Goal: Task Accomplishment & Management: Manage account settings

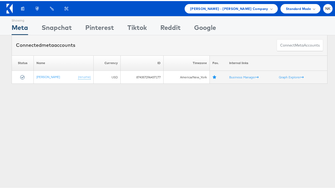
click at [10, 5] on icon at bounding box center [9, 8] width 6 height 10
click at [237, 11] on div "[PERSON_NAME] - [PERSON_NAME] Company" at bounding box center [231, 7] width 93 height 9
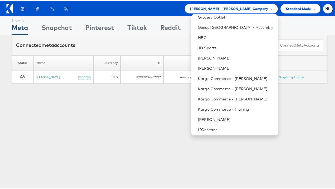
scroll to position [254, 0]
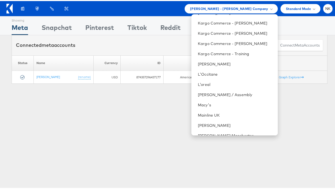
click at [172, 13] on div "Products Product Catalogs Enhance Your Product Catalog, Map Them to Publishers,…" at bounding box center [169, 7] width 339 height 15
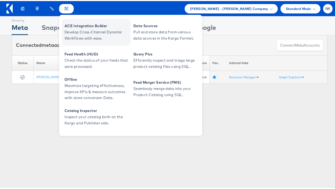
click at [79, 39] on span "Develop Cross-Channel Dynamic Workflows with ease." at bounding box center [96, 34] width 65 height 12
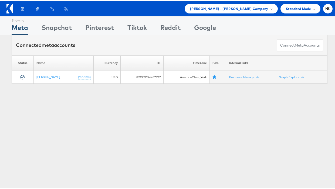
click at [12, 12] on icon at bounding box center [9, 8] width 6 height 10
click at [216, 7] on span "Mason - Alexis Bittar Company" at bounding box center [229, 8] width 78 height 6
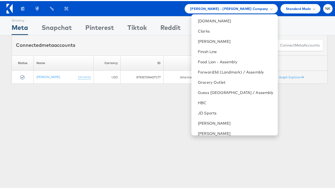
scroll to position [236, 0]
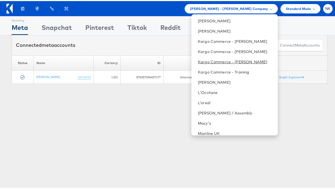
click at [226, 61] on link "Kargo Commerce - Namit Kumar" at bounding box center [235, 60] width 75 height 5
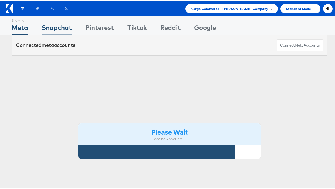
click at [63, 27] on div "Snapchat" at bounding box center [57, 28] width 30 height 12
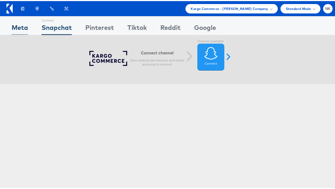
click at [25, 26] on div "Meta" at bounding box center [20, 28] width 16 height 12
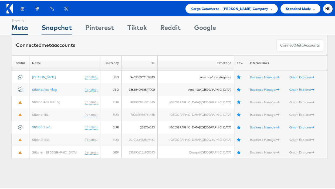
click at [66, 27] on div "Snapchat" at bounding box center [57, 28] width 30 height 12
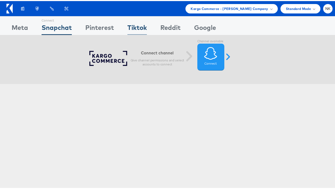
click at [132, 29] on div "Tiktok" at bounding box center [136, 28] width 19 height 12
click at [62, 27] on div "Snapchat" at bounding box center [57, 28] width 30 height 12
click at [99, 23] on div "Pinterest" at bounding box center [99, 28] width 29 height 12
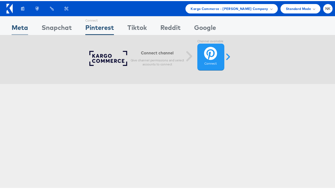
click at [16, 27] on div "Meta" at bounding box center [20, 28] width 16 height 12
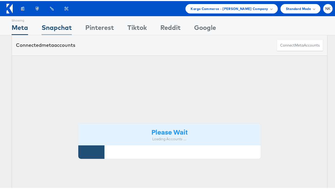
click at [57, 26] on div "Snapchat" at bounding box center [57, 28] width 30 height 12
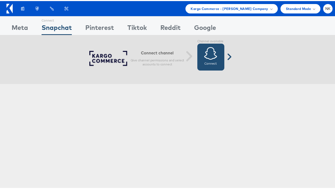
click at [204, 53] on icon at bounding box center [210, 52] width 13 height 13
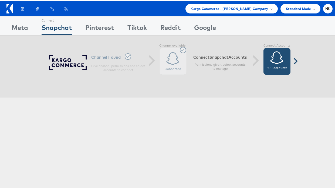
click at [279, 64] on div "500 accounts" at bounding box center [276, 60] width 27 height 27
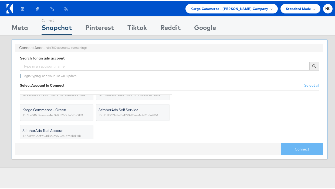
scroll to position [19, 0]
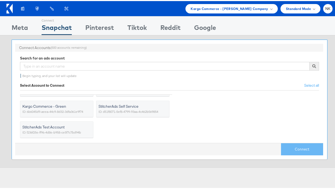
click at [74, 126] on span "StitcherAds Test Account" at bounding box center [53, 126] width 62 height 5
click at [0, 0] on input "StitcherAds Test Account ID: f236f25e-ff96-4d8e-b958-ce5f7c7bd94b" at bounding box center [0, 0] width 0 height 0
click at [298, 149] on button "Connect" at bounding box center [302, 148] width 42 height 12
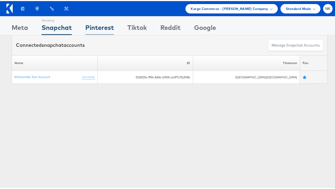
click at [100, 28] on div "Pinterest" at bounding box center [99, 28] width 29 height 12
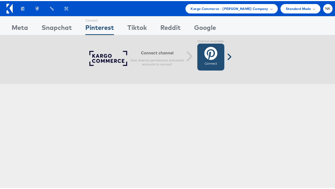
click at [206, 54] on icon at bounding box center [210, 52] width 13 height 13
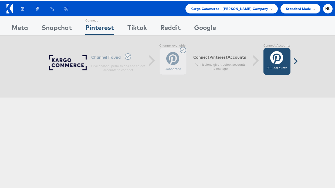
click at [265, 59] on div "500 accounts" at bounding box center [276, 60] width 27 height 27
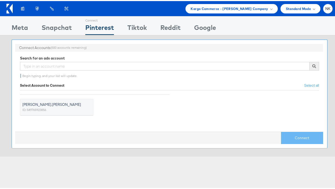
click at [74, 103] on span "namit.kumar" at bounding box center [53, 103] width 62 height 5
click at [0, 0] on input "namit.kumar ID: 549765923856" at bounding box center [0, 0] width 0 height 0
click at [281, 135] on button "Connect" at bounding box center [302, 137] width 42 height 12
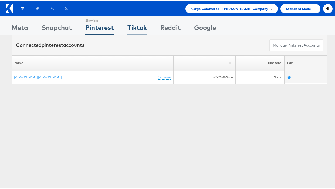
click at [128, 28] on div "Tiktok" at bounding box center [136, 28] width 19 height 12
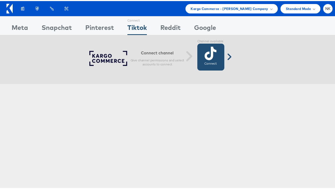
click at [220, 61] on link "Connect Connected" at bounding box center [210, 56] width 27 height 27
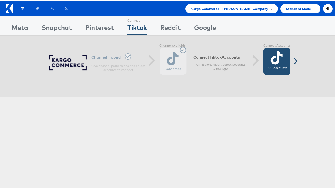
click at [278, 63] on icon at bounding box center [277, 56] width 12 height 13
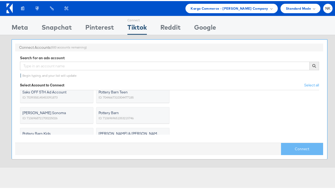
scroll to position [84, 0]
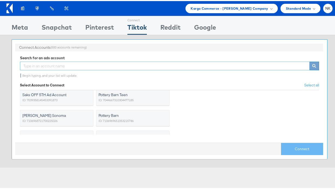
click at [64, 66] on input "text" at bounding box center [164, 65] width 289 height 9
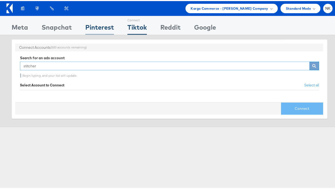
type input "stitcher"
click at [105, 27] on div "Pinterest" at bounding box center [99, 28] width 29 height 12
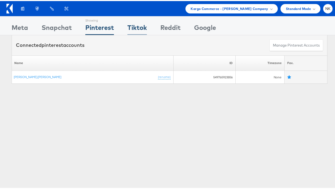
click at [135, 28] on div "Tiktok" at bounding box center [136, 28] width 19 height 12
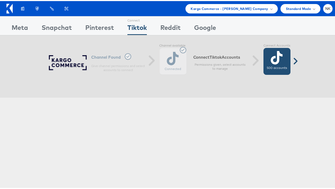
click at [271, 51] on icon at bounding box center [277, 56] width 12 height 13
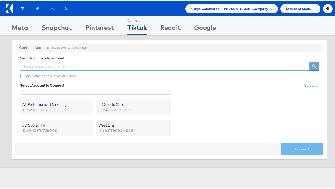
click at [141, 65] on input "text" at bounding box center [164, 65] width 289 height 9
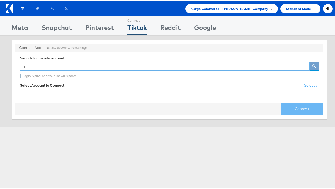
type input "s"
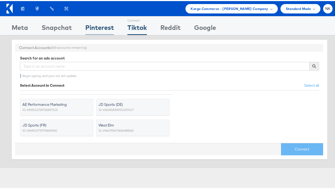
click at [103, 28] on div "Pinterest" at bounding box center [99, 28] width 29 height 12
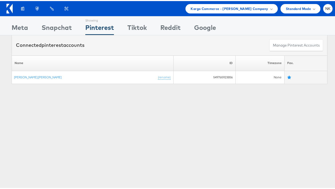
click at [138, 26] on div "Tiktok" at bounding box center [136, 28] width 19 height 12
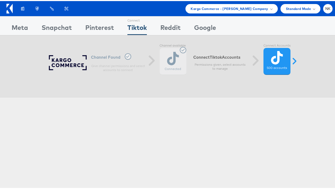
click at [169, 59] on div "Connected" at bounding box center [172, 60] width 27 height 27
click at [178, 48] on div "Connected" at bounding box center [172, 60] width 27 height 27
click at [81, 61] on div "Channel Found Give channel permissions and select accounts to connect" at bounding box center [99, 63] width 101 height 18
click at [125, 55] on icon at bounding box center [128, 55] width 6 height 6
click at [180, 52] on div "Connected" at bounding box center [172, 60] width 27 height 27
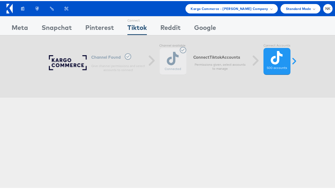
click at [182, 45] on label "Channel available" at bounding box center [172, 45] width 27 height 4
click at [325, 5] on div "NK" at bounding box center [327, 7] width 9 height 9
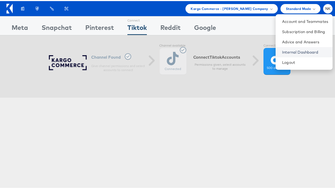
click at [307, 49] on link "Internal Dashboard" at bounding box center [305, 51] width 46 height 5
click at [8, 8] on icon at bounding box center [9, 8] width 6 height 10
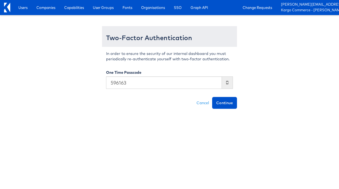
type input "596163"
click at [212, 97] on button "Continue" at bounding box center [224, 103] width 25 height 12
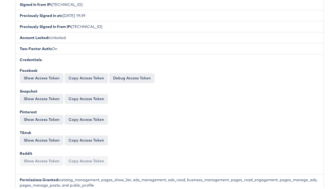
scroll to position [177, 0]
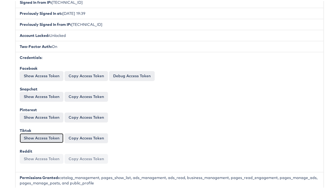
click at [52, 134] on button "Show Access Token" at bounding box center [42, 137] width 44 height 10
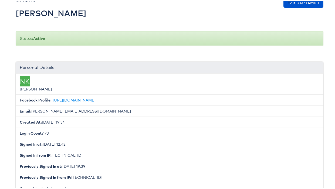
scroll to position [0, 0]
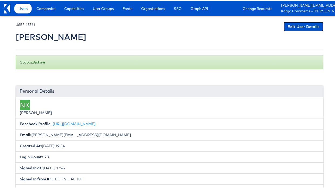
click at [295, 26] on link "Edit User Details" at bounding box center [303, 26] width 40 height 10
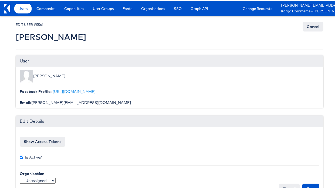
scroll to position [15, 0]
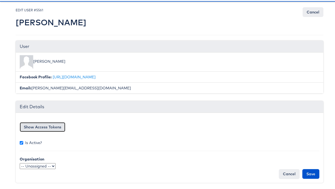
click at [54, 125] on button "Show Access Tokens" at bounding box center [43, 126] width 46 height 10
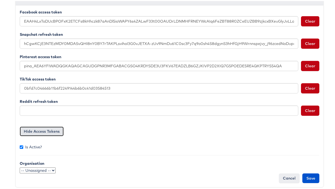
scroll to position [127, 0]
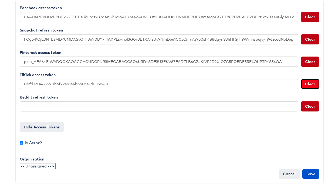
click at [307, 83] on button "Clear" at bounding box center [310, 83] width 18 height 10
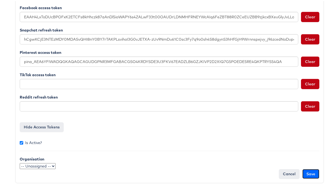
click at [312, 173] on input "Save" at bounding box center [310, 173] width 17 height 10
type input "Saving..."
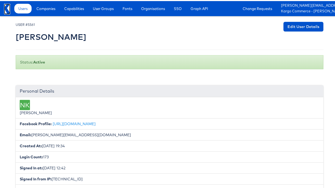
click at [7, 9] on icon at bounding box center [7, 8] width 6 height 10
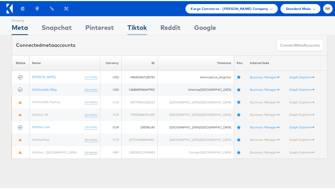
click at [139, 28] on div "Tiktok" at bounding box center [136, 28] width 19 height 12
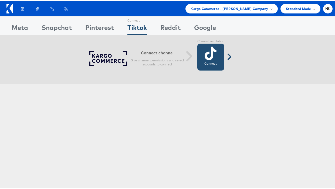
click at [205, 60] on link "Connect Connected" at bounding box center [210, 56] width 27 height 27
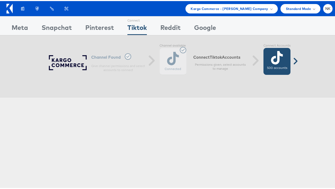
click at [277, 65] on label "500 accounts" at bounding box center [277, 67] width 20 height 4
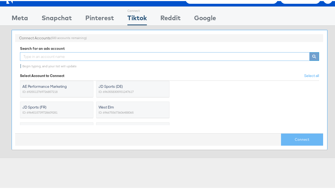
click at [65, 56] on input "text" at bounding box center [164, 55] width 289 height 9
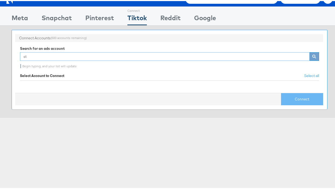
type input "s"
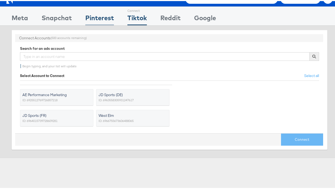
click at [109, 18] on div "Pinterest" at bounding box center [99, 18] width 29 height 12
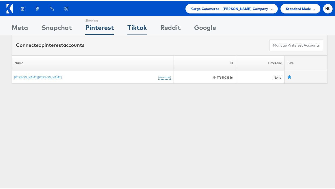
click at [135, 25] on div "Tiktok" at bounding box center [136, 28] width 19 height 12
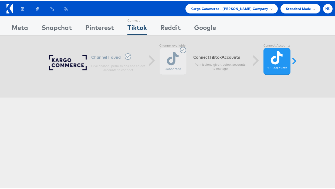
click at [325, 7] on span "NK" at bounding box center [327, 8] width 5 height 4
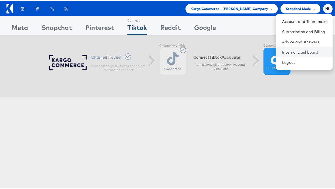
click at [305, 52] on link "Internal Dashboard" at bounding box center [305, 51] width 46 height 5
click at [286, 61] on link "Logout" at bounding box center [305, 61] width 46 height 5
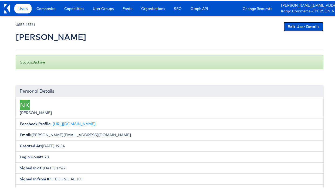
click at [303, 26] on link "Edit User Details" at bounding box center [303, 26] width 40 height 10
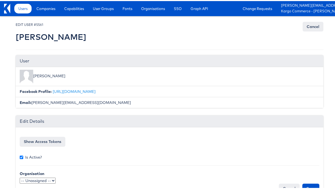
scroll to position [15, 0]
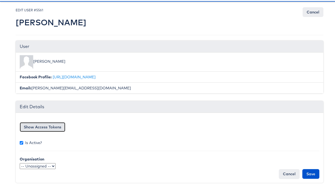
click at [56, 123] on button "Show Access Tokens" at bounding box center [43, 126] width 46 height 10
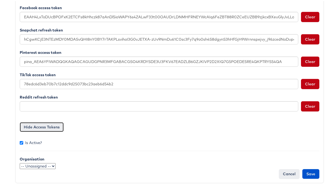
scroll to position [123, 0]
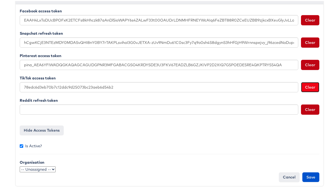
click at [307, 88] on button "Clear" at bounding box center [310, 86] width 18 height 10
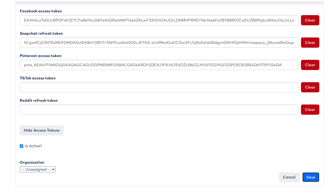
click at [311, 175] on input "Save" at bounding box center [310, 177] width 17 height 10
type input "Saving..."
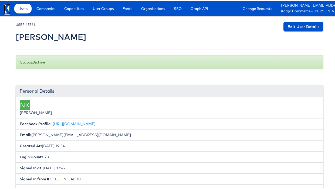
click at [5, 10] on icon at bounding box center [5, 11] width 3 height 4
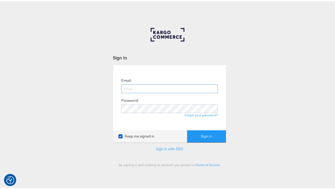
click at [153, 89] on input "email" at bounding box center [169, 88] width 97 height 9
type input "[PERSON_NAME][EMAIL_ADDRESS][DOMAIN_NAME]"
click at [187, 130] on button "Sign In" at bounding box center [206, 136] width 39 height 12
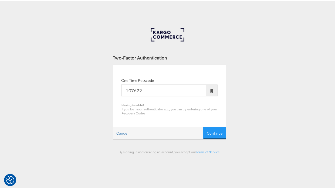
type input "107622"
click at [203, 127] on button "Continue" at bounding box center [214, 133] width 23 height 12
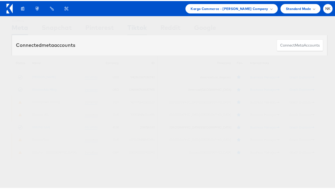
click at [134, 28] on div "Tiktok" at bounding box center [136, 28] width 19 height 12
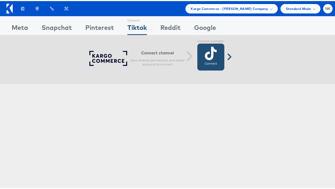
click at [209, 51] on icon at bounding box center [211, 52] width 12 height 13
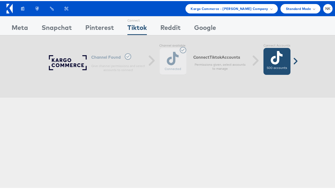
click at [271, 53] on icon at bounding box center [277, 56] width 12 height 13
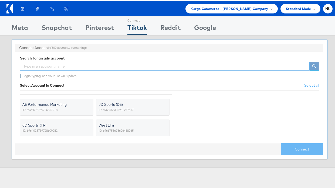
click at [113, 66] on input "text" at bounding box center [164, 65] width 289 height 9
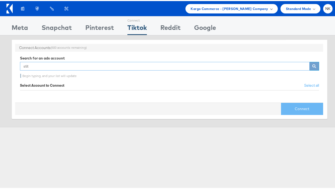
type input "stit"
click at [323, 9] on div "NK" at bounding box center [327, 7] width 9 height 9
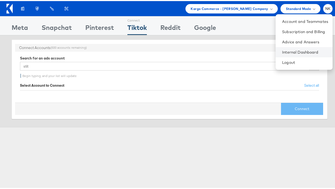
click at [292, 54] on li "Internal Dashboard" at bounding box center [303, 51] width 57 height 10
click at [292, 53] on link "Internal Dashboard" at bounding box center [305, 51] width 46 height 5
click at [298, 59] on link "Logout" at bounding box center [305, 61] width 46 height 5
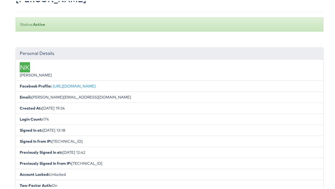
scroll to position [10, 0]
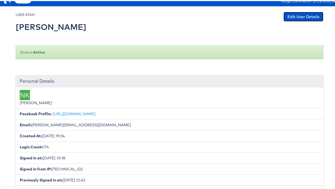
click at [302, 12] on link "Edit User Details" at bounding box center [303, 16] width 40 height 10
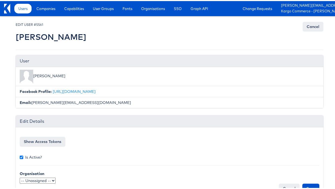
scroll to position [15, 0]
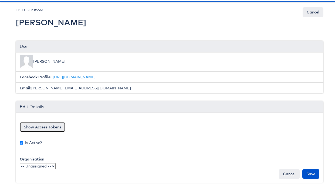
click at [42, 127] on button "Show Access Tokens" at bounding box center [43, 126] width 46 height 10
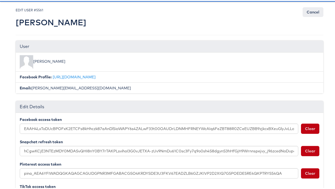
scroll to position [127, 0]
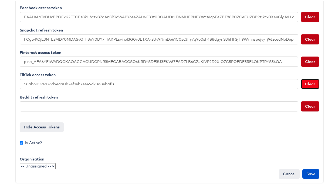
click at [301, 84] on button "Clear" at bounding box center [310, 83] width 18 height 10
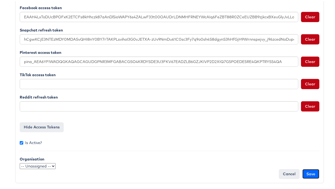
click at [306, 170] on input "Save" at bounding box center [310, 173] width 17 height 10
type input "Saving..."
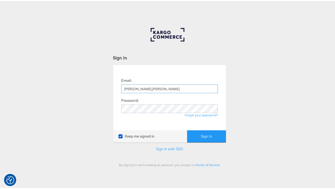
type input "[PERSON_NAME][EMAIL_ADDRESS][DOMAIN_NAME]"
click at [187, 130] on button "Sign In" at bounding box center [206, 136] width 39 height 12
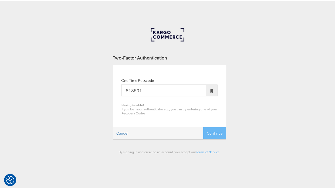
type input "818591"
click at [203, 127] on button "Continue" at bounding box center [214, 133] width 23 height 12
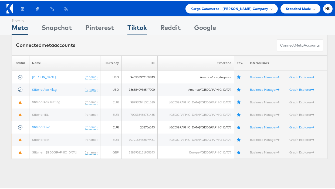
click at [139, 26] on div "Tiktok" at bounding box center [136, 28] width 19 height 12
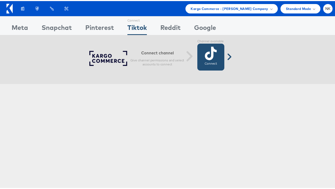
click at [202, 59] on link "Connect Connected" at bounding box center [210, 56] width 27 height 27
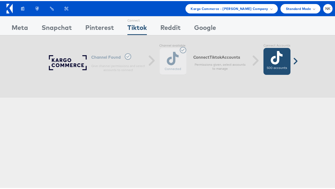
click at [264, 60] on div "500 accounts" at bounding box center [276, 60] width 27 height 27
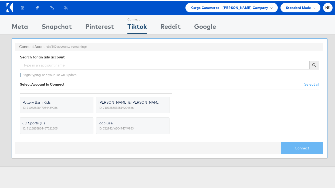
scroll to position [8, 0]
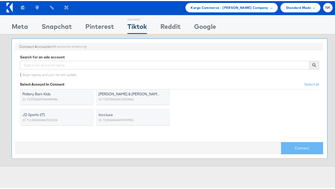
click at [86, 127] on ul "AE Performance Marketing ID: 6925512769726857218 JD Sports (DE) ID: 69635583059…" at bounding box center [96, 108] width 152 height 49
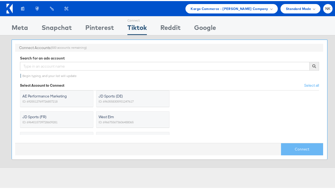
scroll to position [0, 0]
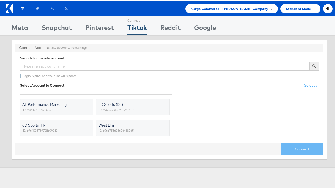
click at [9, 10] on icon at bounding box center [9, 8] width 6 height 10
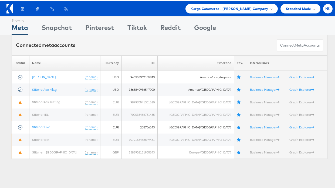
click at [325, 8] on span "NK" at bounding box center [327, 8] width 5 height 4
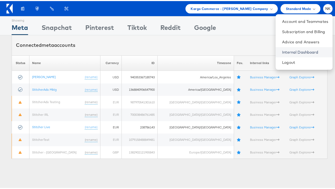
click at [301, 53] on link "Internal Dashboard" at bounding box center [305, 51] width 46 height 5
click at [282, 59] on link "Logout" at bounding box center [305, 61] width 46 height 5
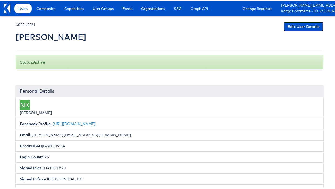
click at [291, 23] on link "Edit User Details" at bounding box center [303, 26] width 40 height 10
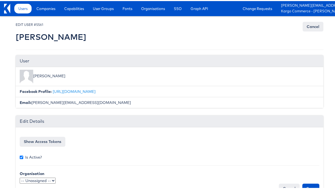
scroll to position [15, 0]
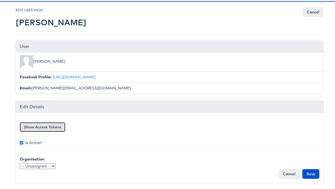
click at [38, 130] on button "Show Access Tokens" at bounding box center [43, 126] width 46 height 10
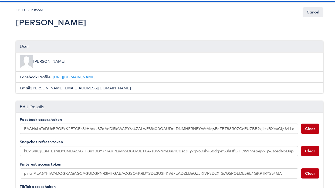
scroll to position [127, 0]
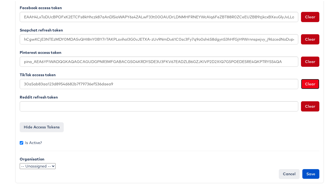
click at [304, 83] on button "Clear" at bounding box center [310, 83] width 18 height 10
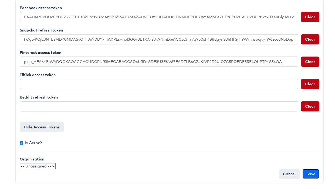
click at [309, 170] on input "Save" at bounding box center [310, 173] width 17 height 10
type input "Saving..."
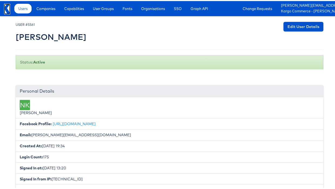
click at [7, 7] on icon at bounding box center [7, 8] width 6 height 10
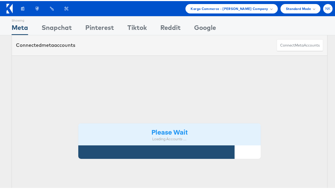
click at [324, 4] on div "NK" at bounding box center [327, 7] width 9 height 9
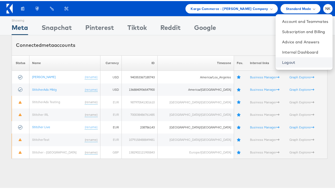
click at [308, 61] on link "Logout" at bounding box center [305, 61] width 46 height 5
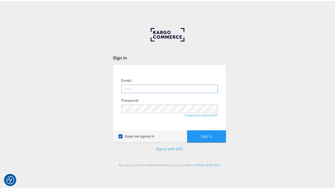
click at [139, 86] on input "email" at bounding box center [169, 88] width 97 height 9
type input "[PERSON_NAME][EMAIL_ADDRESS][DOMAIN_NAME]"
click at [187, 130] on button "Sign In" at bounding box center [206, 136] width 39 height 12
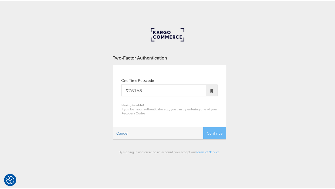
type input "975163"
click at [203, 127] on button "Continue" at bounding box center [214, 133] width 23 height 12
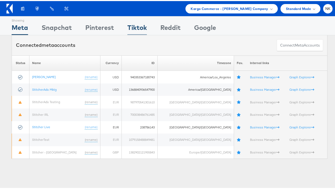
click at [142, 26] on div "Tiktok" at bounding box center [136, 28] width 19 height 12
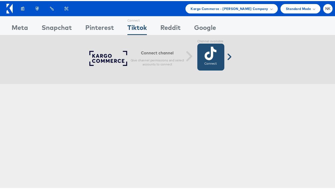
click at [205, 56] on icon at bounding box center [211, 52] width 12 height 13
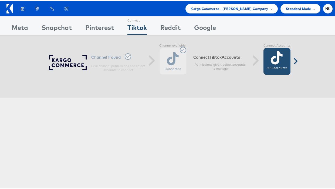
click at [265, 64] on div "500 accounts" at bounding box center [276, 60] width 27 height 27
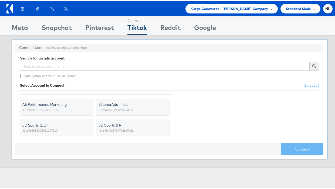
click at [113, 108] on span "ID: 6932875261230743554" at bounding box center [115, 108] width 35 height 5
click at [0, 0] on input "StitcherAds - Test ID: 6932875261230743554" at bounding box center [0, 0] width 0 height 0
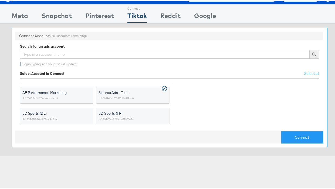
scroll to position [15, 0]
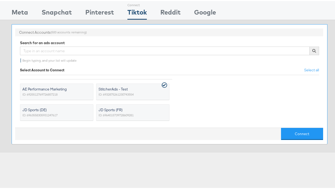
click at [199, 95] on ul "AE Performance Marketing ID: 6925512769726857218 StitcherAds - Test ID: 6932875…" at bounding box center [169, 98] width 299 height 49
click at [297, 138] on button "Connect" at bounding box center [302, 133] width 42 height 12
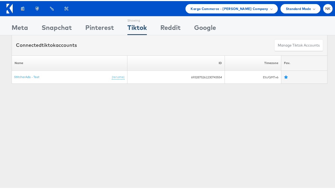
click at [12, 8] on icon at bounding box center [10, 7] width 3 height 9
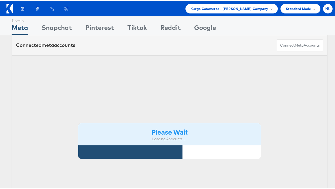
click at [324, 10] on div "NK" at bounding box center [327, 7] width 9 height 9
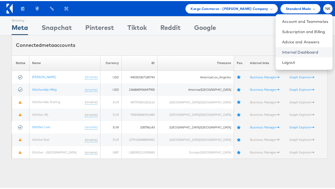
click at [305, 53] on link "Internal Dashboard" at bounding box center [305, 51] width 46 height 5
click at [288, 61] on link "Logout" at bounding box center [305, 61] width 46 height 5
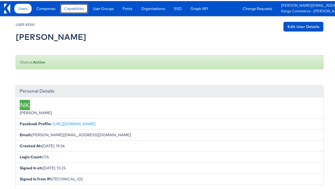
click at [84, 7] on span "Capabilities" at bounding box center [74, 7] width 20 height 5
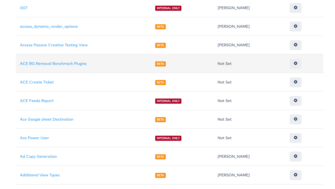
scroll to position [189, 0]
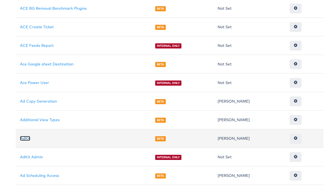
click at [26, 137] on link "AdKit" at bounding box center [25, 137] width 10 height 5
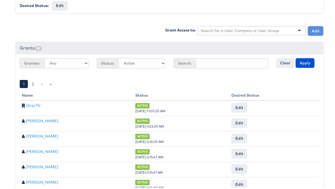
scroll to position [261, 0]
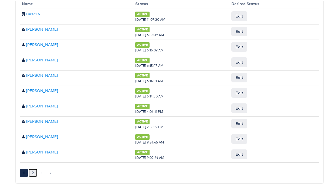
click at [31, 171] on link "2" at bounding box center [33, 172] width 9 height 8
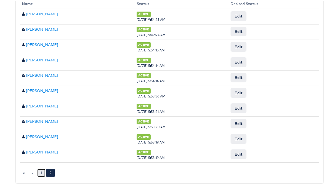
click at [38, 172] on link "1" at bounding box center [41, 172] width 8 height 8
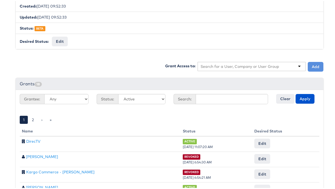
scroll to position [149, 0]
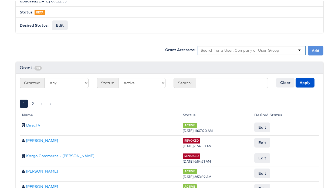
click at [267, 52] on div at bounding box center [251, 49] width 108 height 9
type input "[PERSON_NAME]"
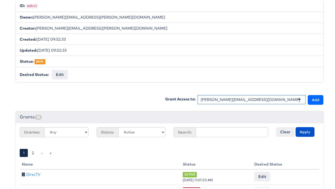
scroll to position [130, 0]
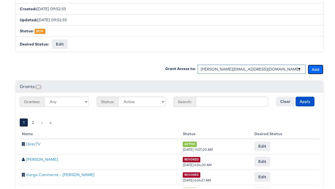
click at [314, 66] on button "Add" at bounding box center [316, 69] width 16 height 10
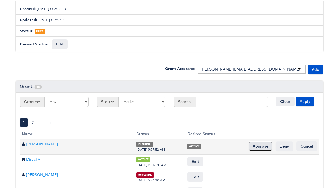
click at [259, 146] on input "Approve" at bounding box center [260, 146] width 24 height 10
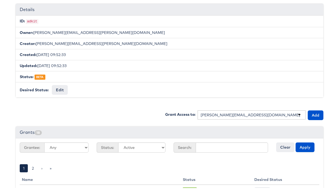
scroll to position [0, 0]
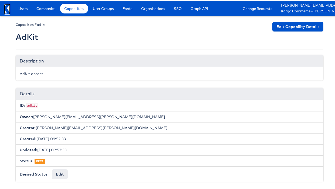
click at [7, 9] on icon at bounding box center [7, 8] width 6 height 10
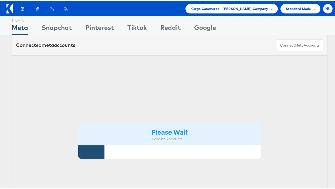
click at [323, 10] on div "NK" at bounding box center [327, 7] width 9 height 9
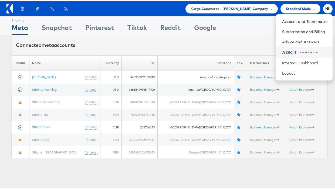
click at [288, 53] on div "ADKIT" at bounding box center [305, 52] width 46 height 6
click at [286, 52] on div "ADKIT" at bounding box center [289, 52] width 15 height 6
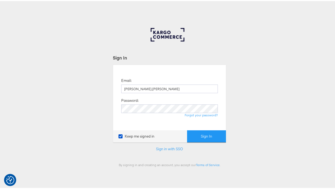
type input "[PERSON_NAME][EMAIL_ADDRESS][DOMAIN_NAME]"
click at [187, 130] on button "Sign In" at bounding box center [206, 136] width 39 height 12
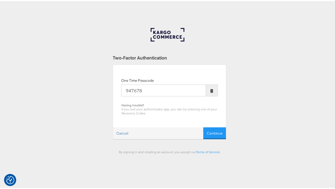
type input "947678"
click at [203, 127] on button "Continue" at bounding box center [214, 133] width 23 height 12
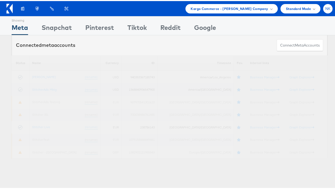
click at [325, 8] on span "NK" at bounding box center [327, 8] width 5 height 4
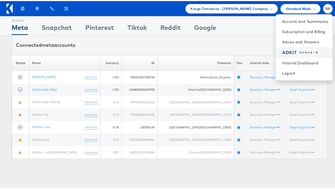
click at [305, 51] on span at bounding box center [306, 52] width 2 height 2
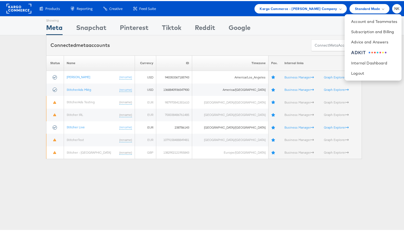
click at [224, 17] on div "Showing Meta Showing Snapchat Showing Pinterest Showing Tiktok Showing Reddit S…" at bounding box center [204, 24] width 316 height 19
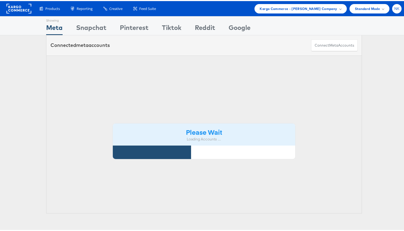
click at [392, 10] on div "NK" at bounding box center [396, 7] width 9 height 9
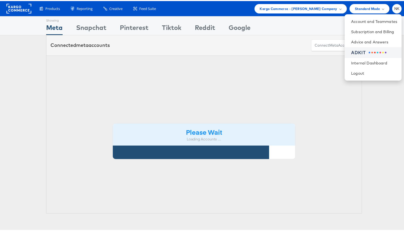
click at [369, 53] on div "ADKIT" at bounding box center [374, 52] width 46 height 6
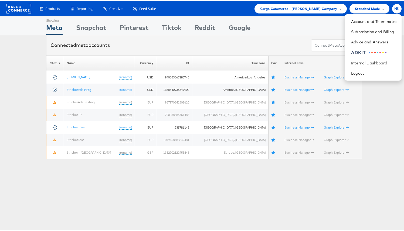
click at [395, 10] on div "NK" at bounding box center [396, 7] width 9 height 9
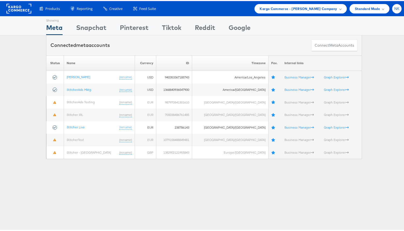
click at [396, 8] on div "NK" at bounding box center [396, 7] width 9 height 9
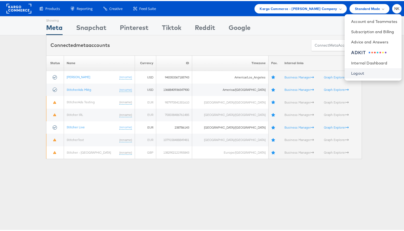
click at [363, 71] on link "Logout" at bounding box center [374, 72] width 46 height 5
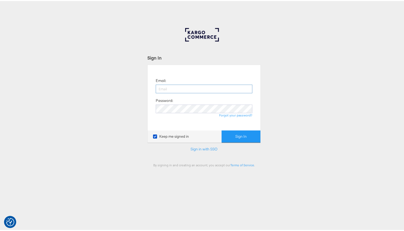
click at [226, 84] on input "email" at bounding box center [204, 88] width 97 height 9
type input "[PERSON_NAME][EMAIL_ADDRESS][DOMAIN_NAME]"
click at [222, 130] on button "Sign In" at bounding box center [241, 136] width 39 height 12
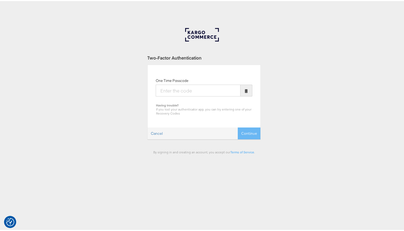
click at [220, 93] on input "One Time Passcode" at bounding box center [198, 90] width 85 height 12
type input "896213"
click at [238, 127] on button "Continue" at bounding box center [249, 133] width 23 height 12
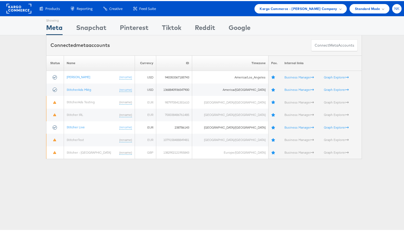
click at [392, 7] on div "NK" at bounding box center [396, 7] width 9 height 9
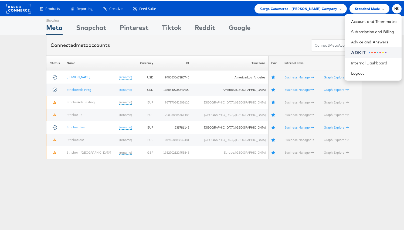
click at [369, 51] on span at bounding box center [370, 52] width 2 height 2
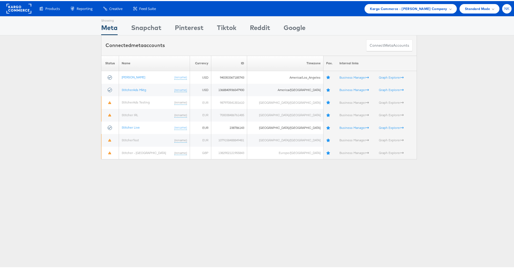
click at [504, 8] on span "NK" at bounding box center [506, 8] width 5 height 4
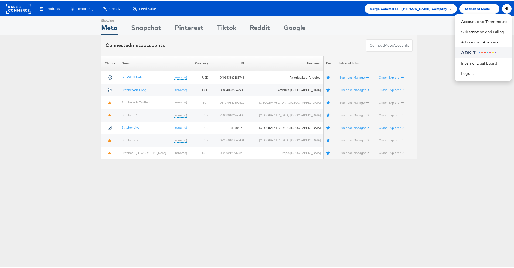
click at [469, 52] on div "ADKIT" at bounding box center [484, 52] width 46 height 6
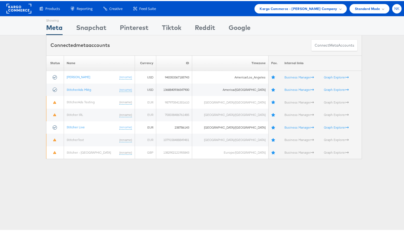
click at [394, 6] on span "NK" at bounding box center [396, 8] width 5 height 4
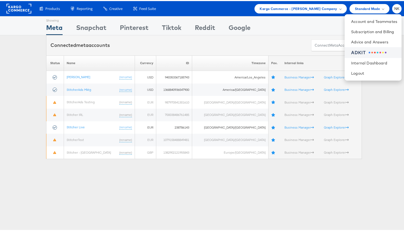
click at [362, 49] on div "ADKIT" at bounding box center [374, 52] width 46 height 6
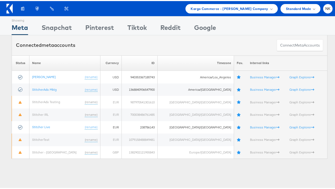
click at [9, 10] on icon at bounding box center [9, 8] width 6 height 10
click at [173, 26] on div "Reddit" at bounding box center [170, 28] width 20 height 12
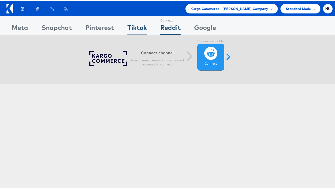
click at [139, 29] on div "Tiktok" at bounding box center [136, 28] width 19 height 12
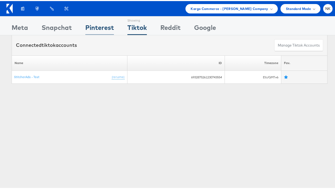
click at [94, 32] on div "Pinterest" at bounding box center [99, 28] width 29 height 12
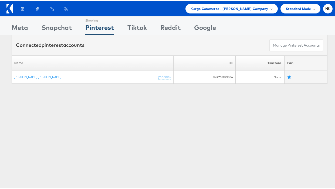
click at [64, 29] on div "Snapchat" at bounding box center [57, 28] width 30 height 12
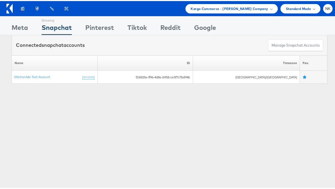
click at [9, 9] on icon at bounding box center [9, 8] width 6 height 10
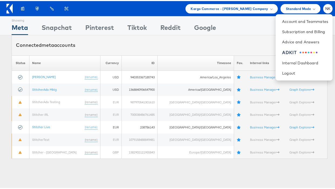
click at [12, 9] on icon at bounding box center [10, 7] width 3 height 9
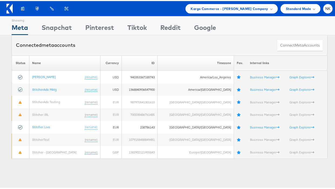
click at [8, 9] on icon at bounding box center [9, 8] width 6 height 10
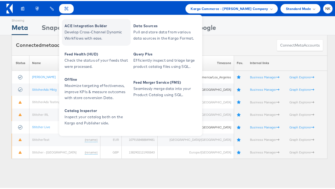
click at [79, 33] on span "Develop Cross-Channel Dynamic Workflows with ease." at bounding box center [96, 34] width 65 height 12
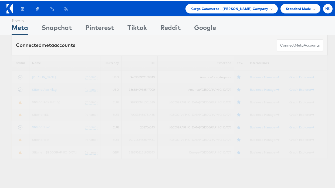
click at [325, 9] on span "NK" at bounding box center [327, 8] width 5 height 4
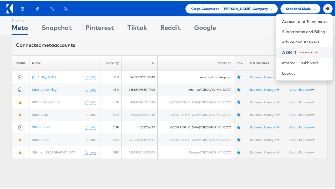
click at [285, 50] on div "ADKIT" at bounding box center [289, 52] width 15 height 6
